Goal: Information Seeking & Learning: Learn about a topic

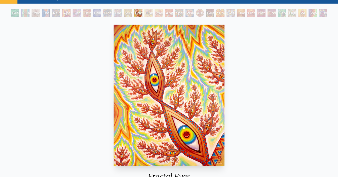
scroll to position [25, 0]
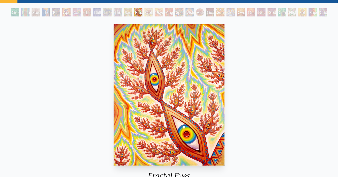
click at [151, 10] on div "Ophanic Eyelash" at bounding box center [149, 12] width 8 height 8
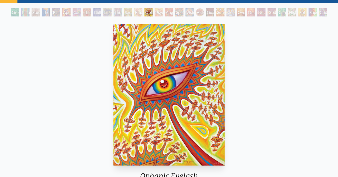
scroll to position [28, 0]
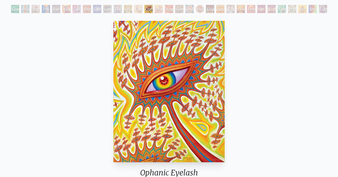
click at [163, 9] on div "Psychomicrograph of a Fractal Paisley Cherub Feather Tip" at bounding box center [159, 9] width 8 height 8
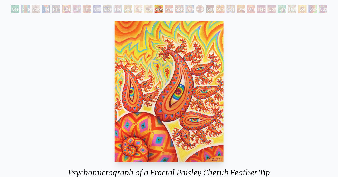
click at [133, 21] on img "15 / 31" at bounding box center [169, 91] width 109 height 141
click at [160, 8] on div "Psychomicrograph of a Fractal Paisley Cherub Feather Tip" at bounding box center [159, 9] width 8 height 8
click at [174, 15] on div "Green Hand Pillar of Awareness Study for the Great Turn The Torch Rainbow Eye R…" at bounding box center [169, 10] width 318 height 10
click at [292, 7] on div "Higher Vision" at bounding box center [292, 9] width 8 height 8
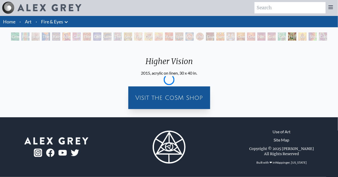
scroll to position [28, 0]
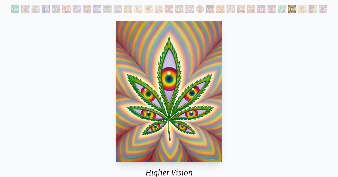
click at [186, 7] on div "Vision Crystal" at bounding box center [190, 9] width 8 height 8
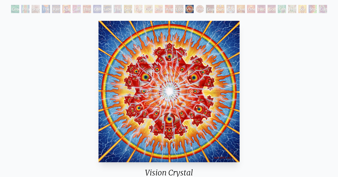
scroll to position [12, 0]
click at [175, 6] on div "Spectral Lotus" at bounding box center [179, 9] width 8 height 8
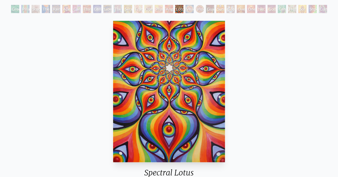
scroll to position [0, 0]
click at [165, 8] on div "Angel Skin" at bounding box center [169, 9] width 8 height 8
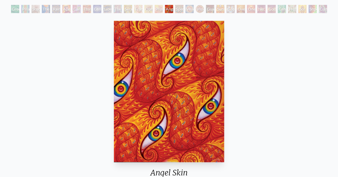
click at [184, 9] on div "Spectral Lotus" at bounding box center [179, 9] width 8 height 8
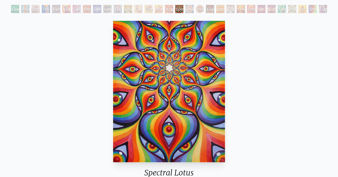
click at [168, 16] on div "Spectral Lotus 2007, acrylic on wood, 11 x 14 in. Visit the CoSM Shop" at bounding box center [169, 122] width 338 height 214
click at [171, 7] on div "Angel Skin" at bounding box center [169, 9] width 8 height 8
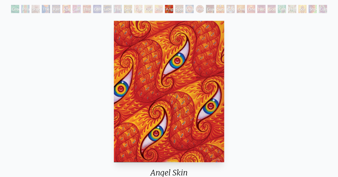
click at [184, 7] on div "Spectral Lotus" at bounding box center [179, 9] width 8 height 8
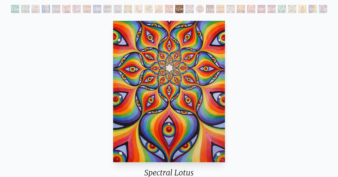
click at [165, 5] on div "Angel Skin" at bounding box center [169, 9] width 8 height 8
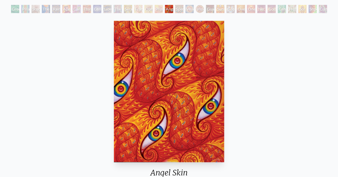
click at [184, 9] on div "Spectral Lotus" at bounding box center [179, 9] width 8 height 8
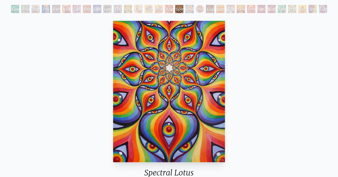
click at [166, 6] on div "Angel Skin" at bounding box center [169, 9] width 8 height 8
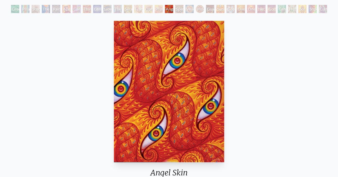
click at [155, 7] on div "Psychomicrograph of a Fractal Paisley Cherub Feather Tip" at bounding box center [159, 9] width 8 height 8
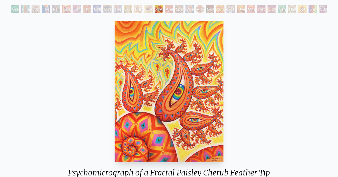
click at [255, 8] on div "One" at bounding box center [251, 9] width 8 height 8
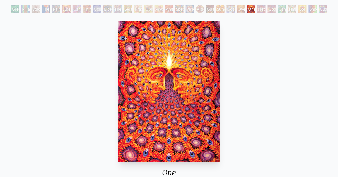
click at [292, 7] on div "Higher Vision" at bounding box center [292, 9] width 8 height 8
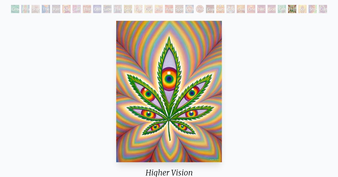
click at [33, 6] on div "Study for the Great Turn" at bounding box center [36, 9] width 8 height 8
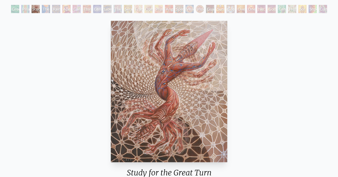
click at [21, 7] on div "Pillar of Awareness" at bounding box center [25, 9] width 8 height 8
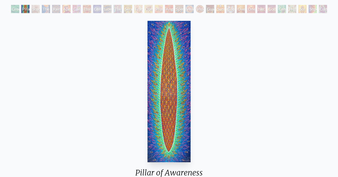
click at [40, 9] on div "Study for the Great Turn" at bounding box center [36, 9] width 8 height 8
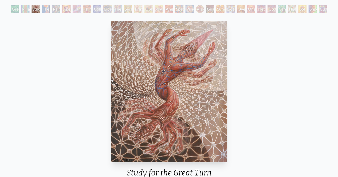
click at [79, 7] on div "Green Hand Pillar of Awareness Study for the Great Turn The Torch Rainbow Eye R…" at bounding box center [169, 10] width 318 height 10
click at [44, 8] on div "The Torch" at bounding box center [46, 9] width 8 height 8
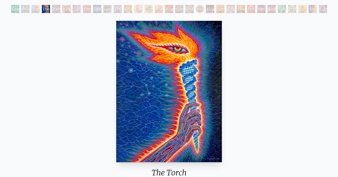
click at [60, 5] on div "Rainbow Eye Ripple" at bounding box center [56, 9] width 8 height 8
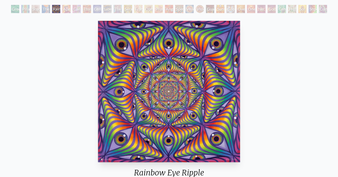
click at [21, 8] on div "Pillar of Awareness" at bounding box center [25, 9] width 8 height 8
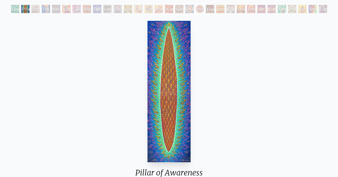
click at [60, 9] on div "Rainbow Eye Ripple" at bounding box center [56, 9] width 8 height 8
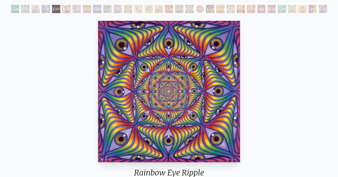
click at [11, 7] on div "Green Hand" at bounding box center [15, 9] width 8 height 8
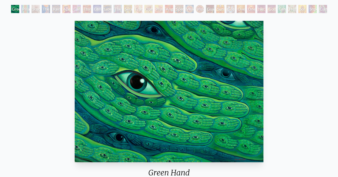
click at [30, 10] on div "Pillar of Awareness" at bounding box center [25, 9] width 8 height 8
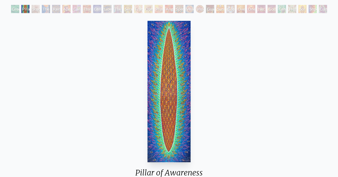
click at [40, 7] on div "Study for the Great Turn" at bounding box center [36, 9] width 8 height 8
